Goal: Check status: Check status

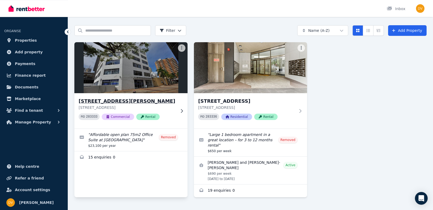
scroll to position [21, 0]
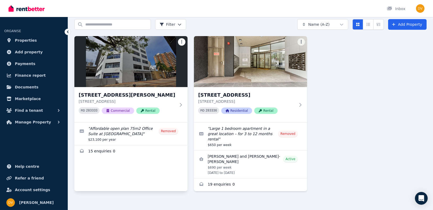
click at [182, 41] on html "Open main menu Inbox Open user menu ORGANISE Properties Add property Payments F…" at bounding box center [216, 84] width 433 height 210
click at [25, 122] on html "Open main menu Inbox Open user menu ORGANISE Properties Add property Payments F…" at bounding box center [216, 84] width 433 height 210
click at [25, 122] on span "Manage Property" at bounding box center [33, 122] width 36 height 6
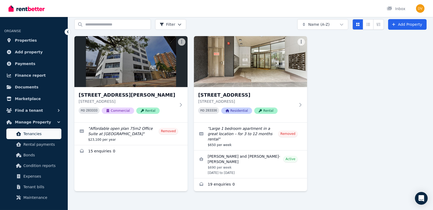
click at [36, 134] on span "Tenancies" at bounding box center [41, 134] width 36 height 6
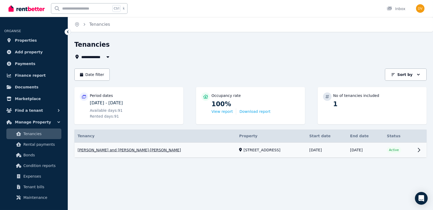
click at [419, 148] on link "View property details" at bounding box center [250, 150] width 352 height 15
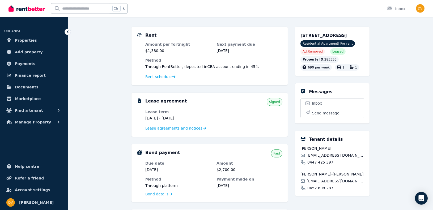
scroll to position [58, 0]
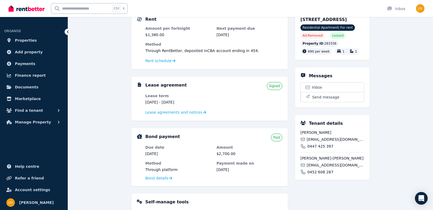
drag, startPoint x: 171, startPoint y: 101, endPoint x: 192, endPoint y: 101, distance: 21.5
click at [192, 101] on dd "[DATE] - [DATE]" at bounding box center [178, 102] width 66 height 5
click at [122, 107] on div "**********" at bounding box center [250, 154] width 365 height 343
